Goal: Navigation & Orientation: Find specific page/section

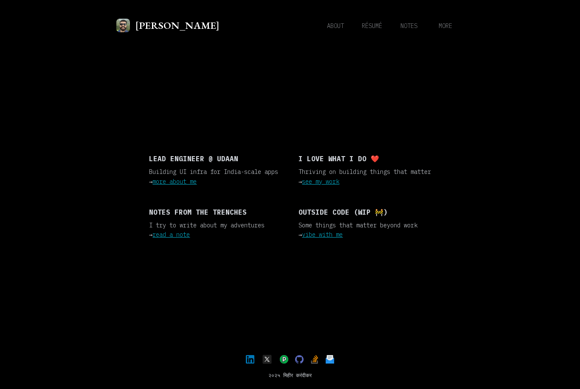
click at [191, 185] on link "more about me" at bounding box center [174, 182] width 44 height 8
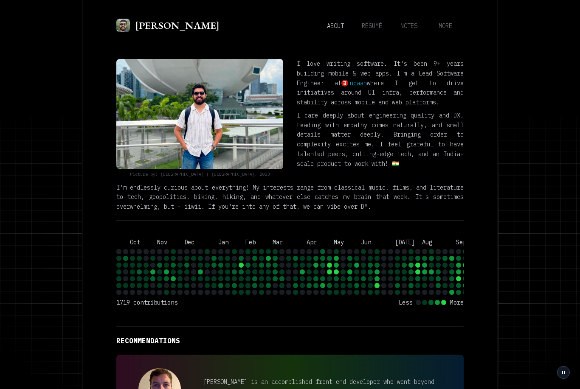
click at [367, 273] on icon "Oct Nov Dec Jan Feb Mar Apr May Jun [DATE] Aug Sep" at bounding box center [295, 267] width 358 height 55
click at [369, 27] on span "résumé" at bounding box center [372, 26] width 20 height 8
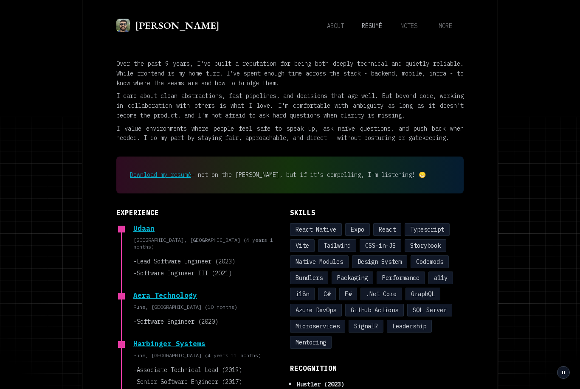
click at [412, 27] on span "notes" at bounding box center [408, 26] width 17 height 8
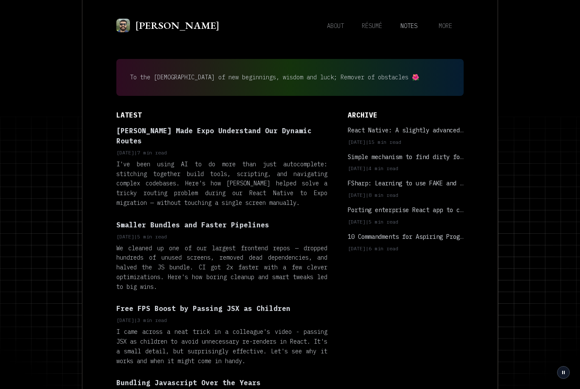
click at [445, 29] on span "more" at bounding box center [445, 26] width 14 height 8
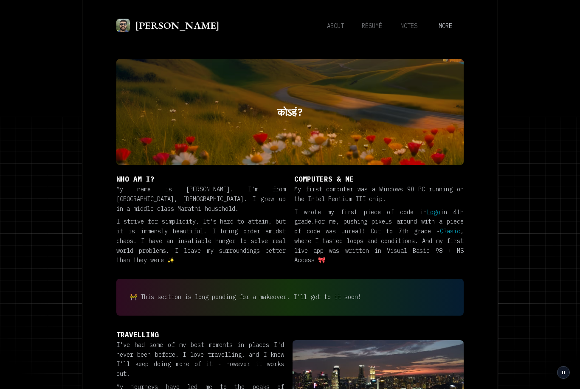
click at [334, 28] on span "about" at bounding box center [335, 26] width 17 height 8
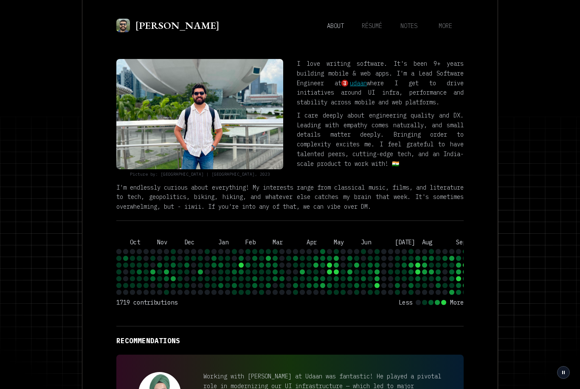
click at [410, 27] on span "notes" at bounding box center [408, 26] width 17 height 8
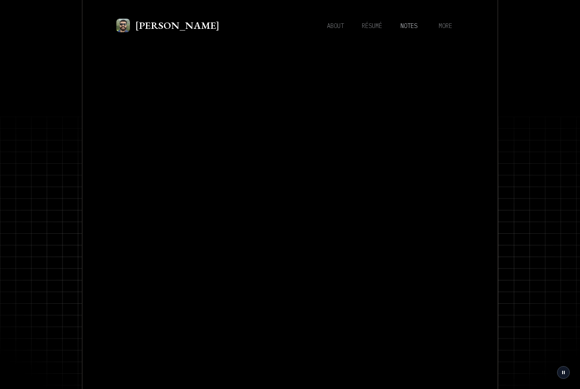
click at [332, 29] on span "about" at bounding box center [335, 26] width 17 height 8
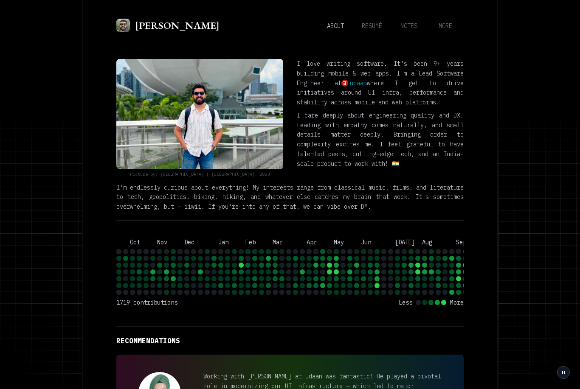
click at [367, 83] on link "udaan" at bounding box center [353, 84] width 25 height 10
